Goal: Task Accomplishment & Management: Use online tool/utility

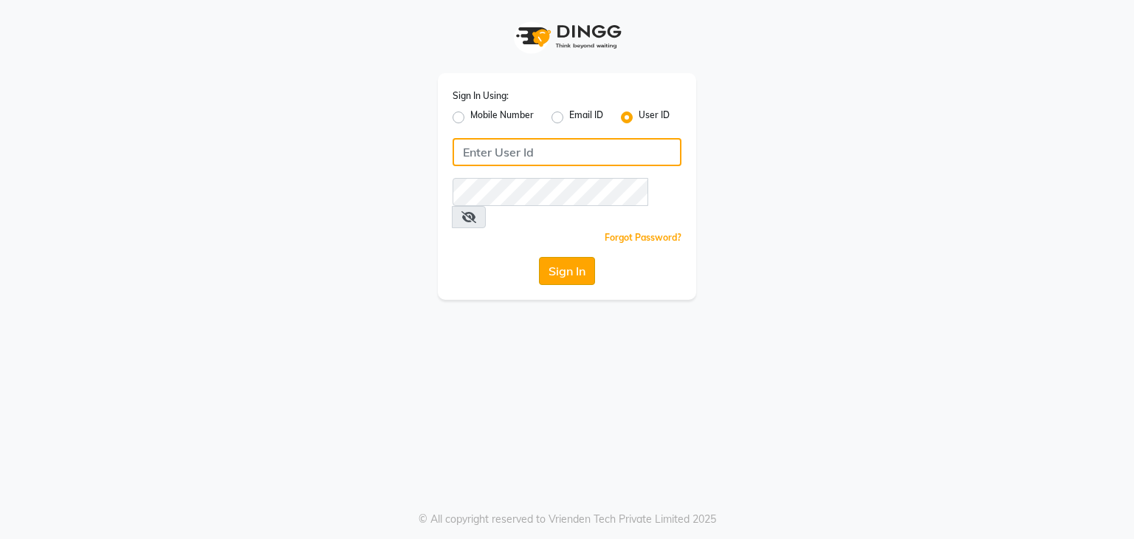
type input "[EMAIL_ADDRESS][DOMAIN_NAME]"
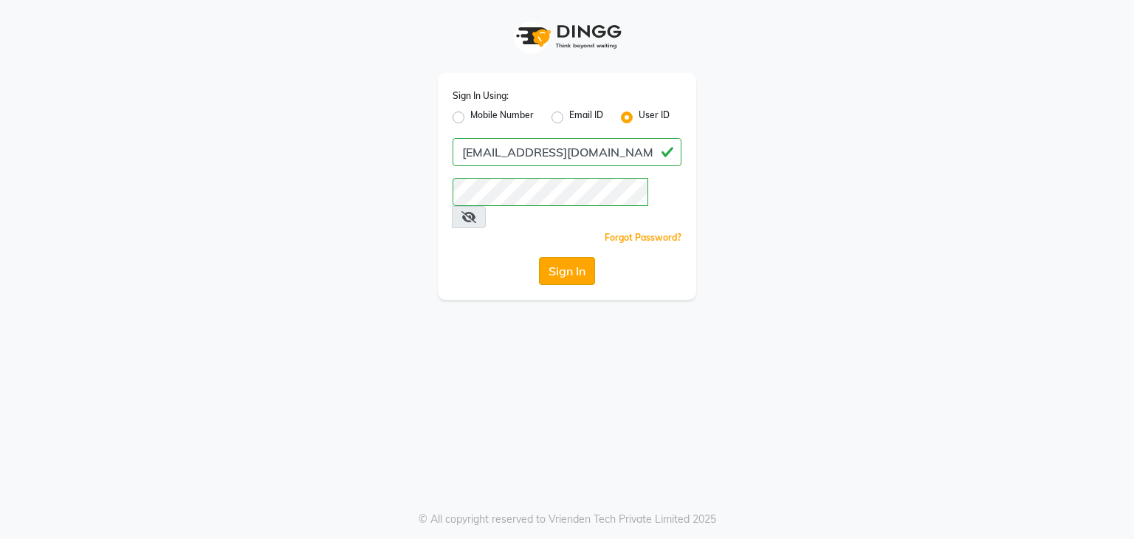
click at [567, 258] on button "Sign In" at bounding box center [567, 271] width 56 height 28
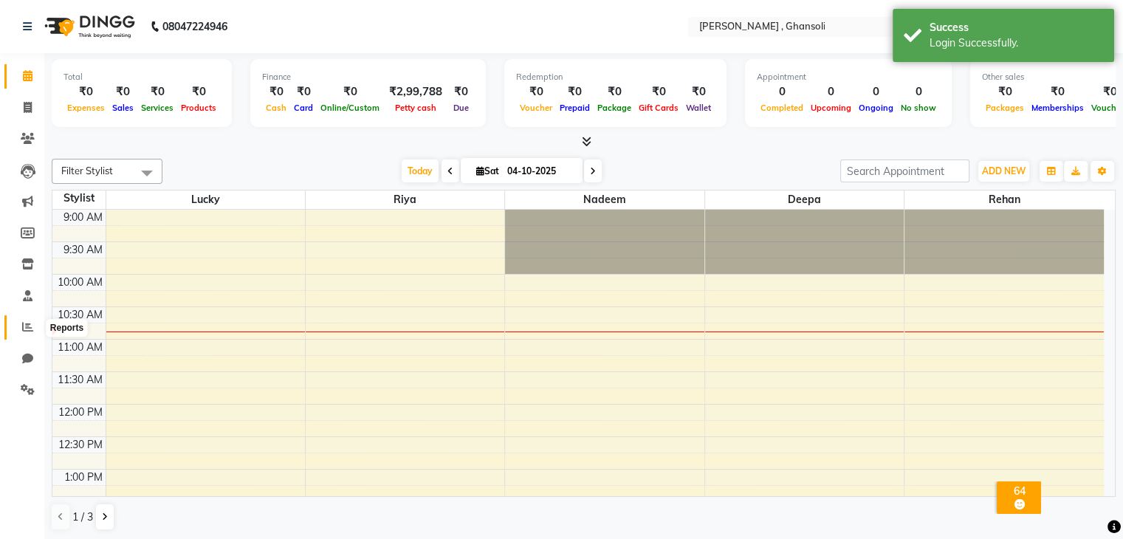
click at [31, 329] on icon at bounding box center [27, 326] width 11 height 11
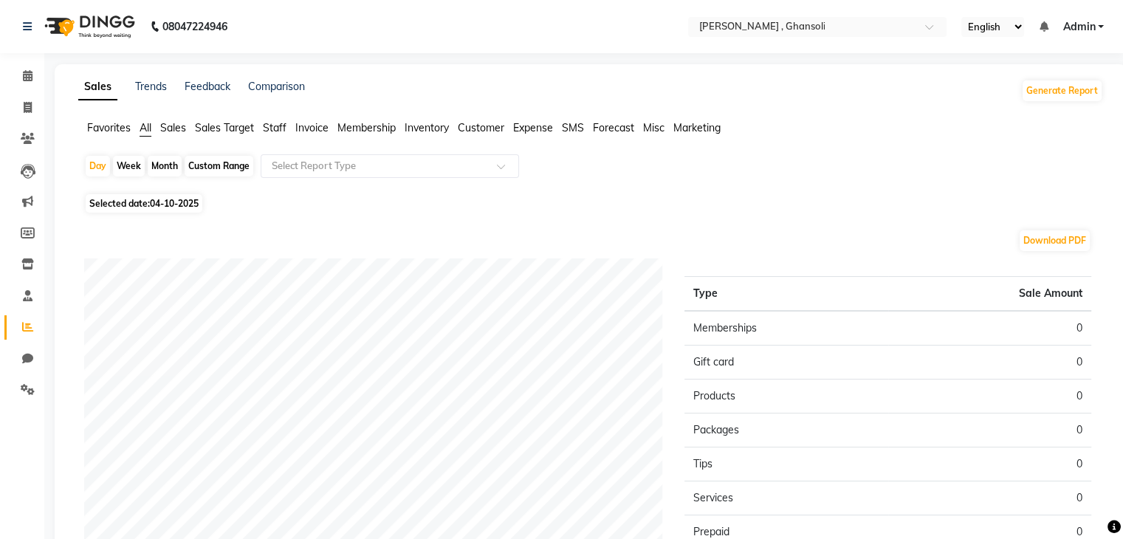
click at [162, 164] on div "Month" at bounding box center [165, 166] width 34 height 21
select select "10"
select select "2025"
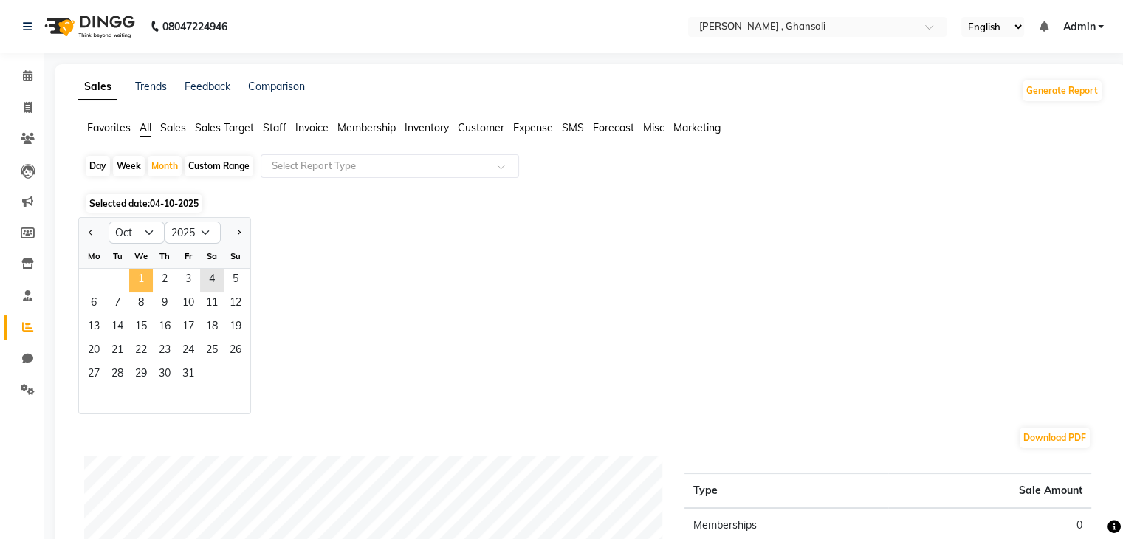
click at [143, 272] on span "1" at bounding box center [141, 281] width 24 height 24
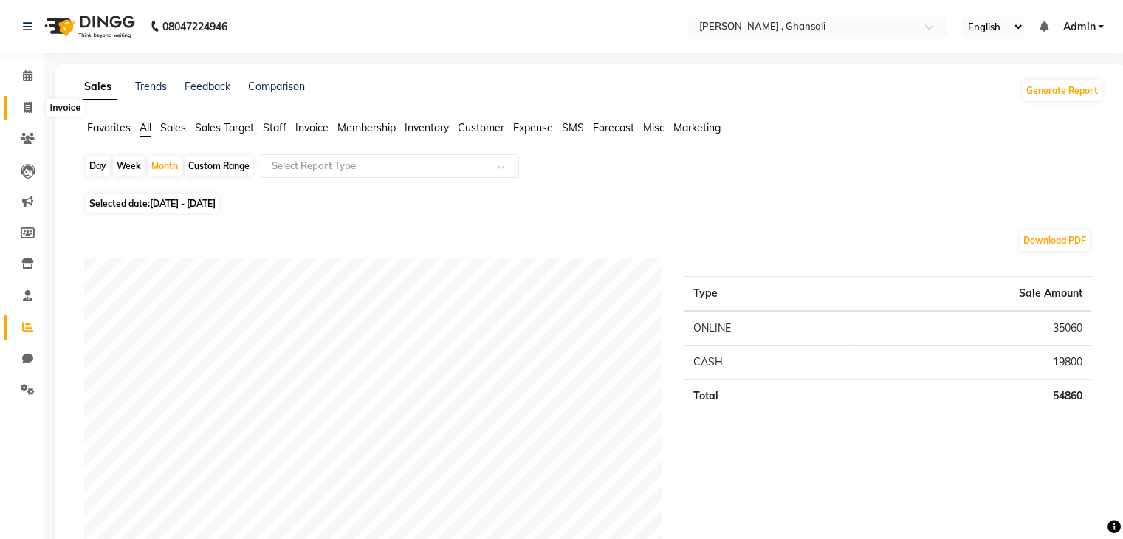
click at [24, 108] on icon at bounding box center [28, 107] width 8 height 11
select select "service"
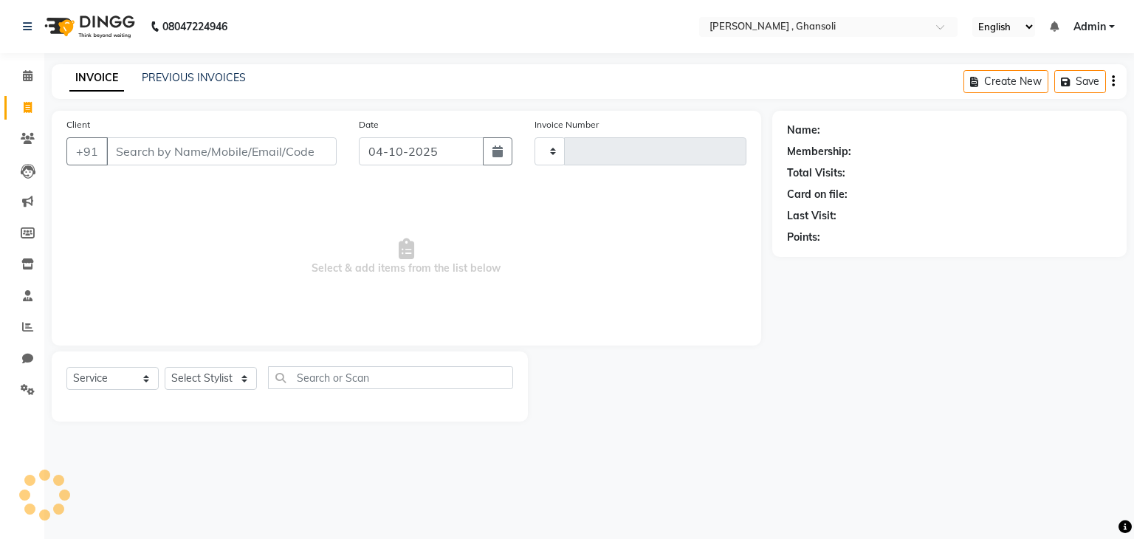
click at [24, 108] on icon at bounding box center [28, 107] width 8 height 11
select select "service"
type input "0873"
select select "8446"
click at [172, 71] on link "PREVIOUS INVOICES" at bounding box center [194, 77] width 104 height 13
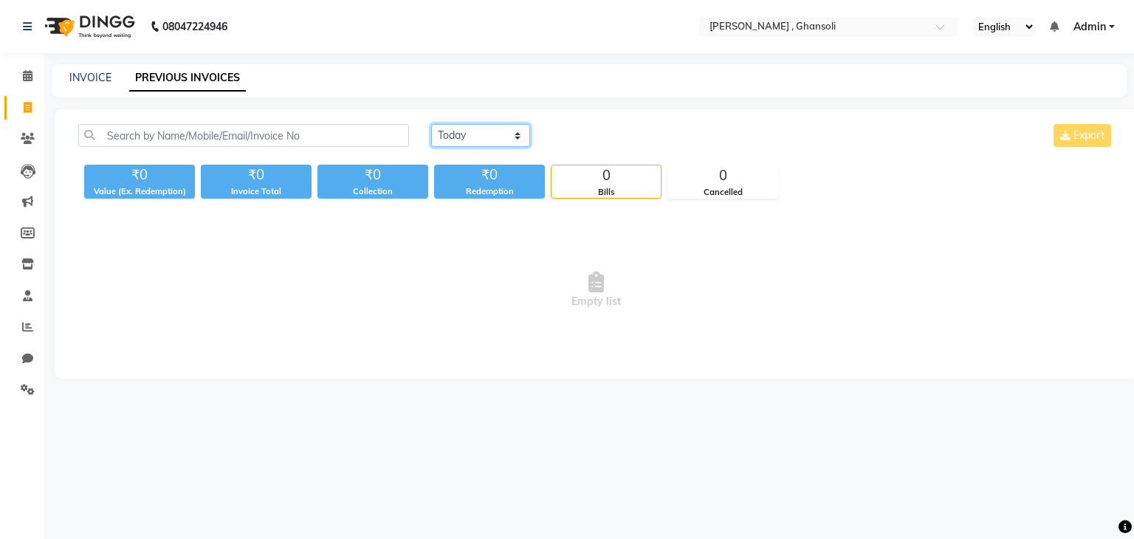
click at [517, 134] on select "[DATE] [DATE] Custom Range" at bounding box center [480, 135] width 99 height 23
select select "yesterday"
click at [431, 124] on select "[DATE] [DATE] Custom Range" at bounding box center [480, 135] width 99 height 23
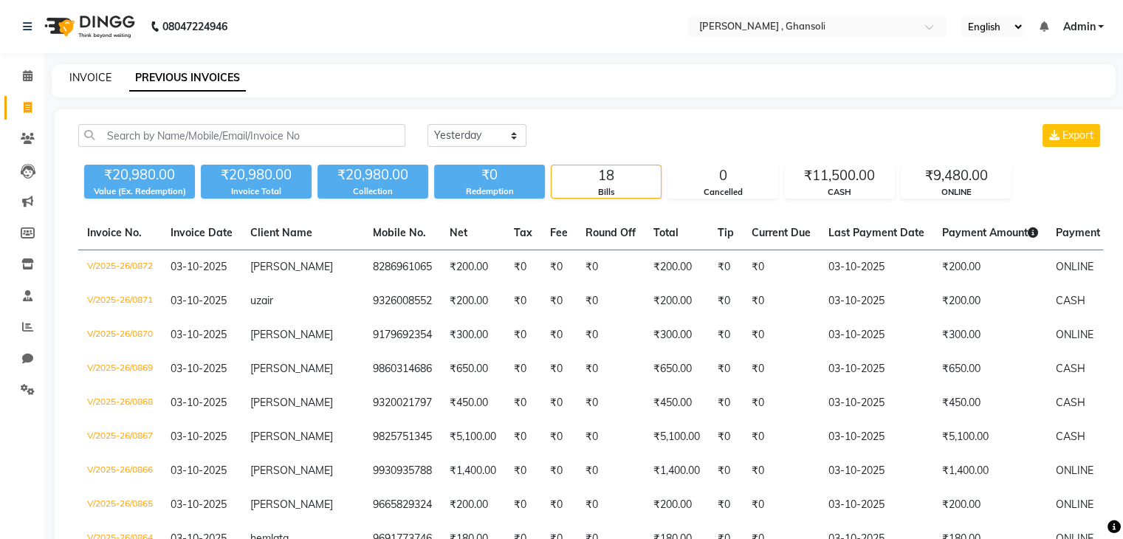
click at [87, 77] on link "INVOICE" at bounding box center [90, 77] width 42 height 13
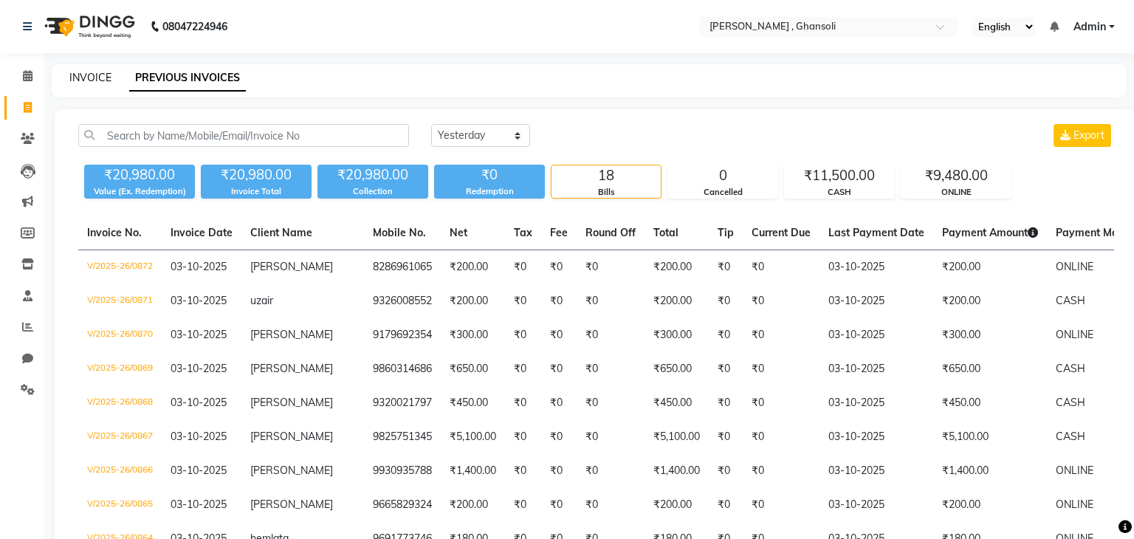
select select "8446"
select select "service"
